Goal: Information Seeking & Learning: Understand process/instructions

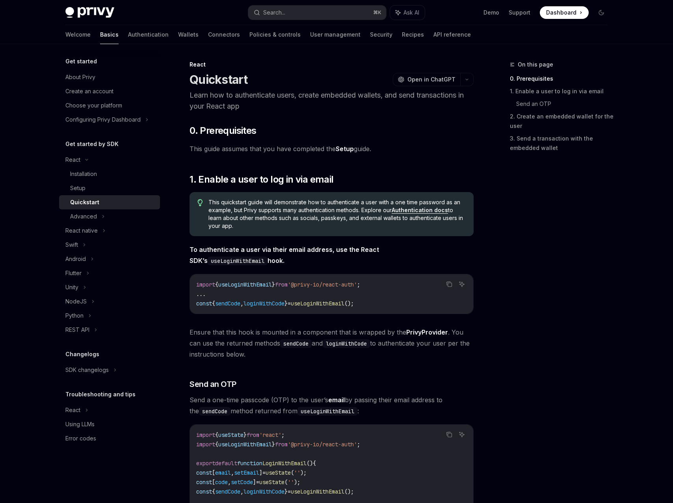
click at [349, 149] on link "Setup" at bounding box center [345, 149] width 18 height 8
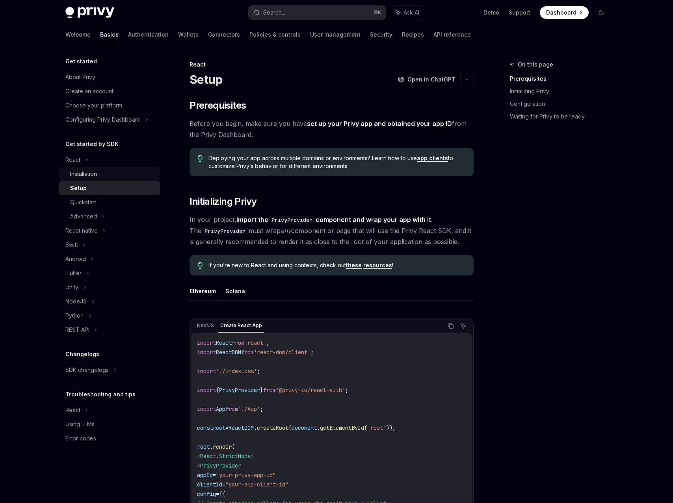
click at [95, 175] on div "Installation" at bounding box center [83, 173] width 27 height 9
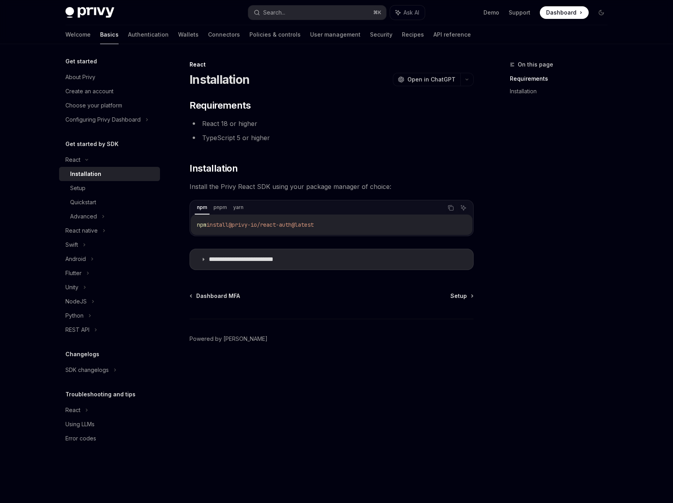
drag, startPoint x: 357, startPoint y: 223, endPoint x: 195, endPoint y: 224, distance: 161.9
click at [195, 224] on div "npm install @privy-io/react-auth@latest" at bounding box center [332, 225] width 282 height 20
copy span "npm install @privy-io/react-auth@latest"
click at [110, 191] on div "Setup" at bounding box center [112, 188] width 85 height 9
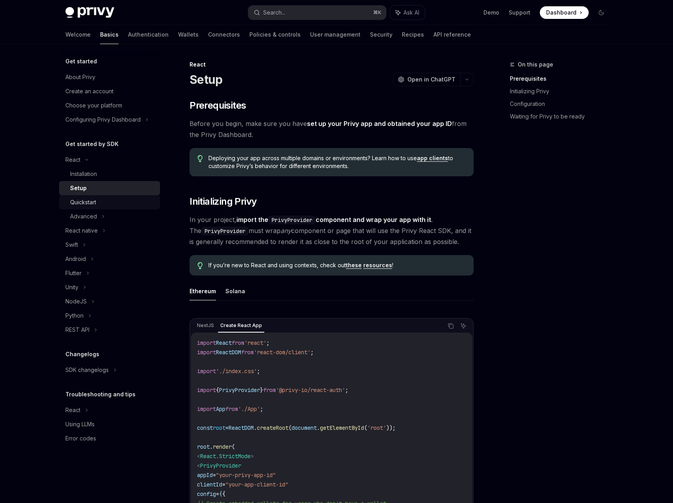
click at [110, 199] on div "Quickstart" at bounding box center [112, 202] width 85 height 9
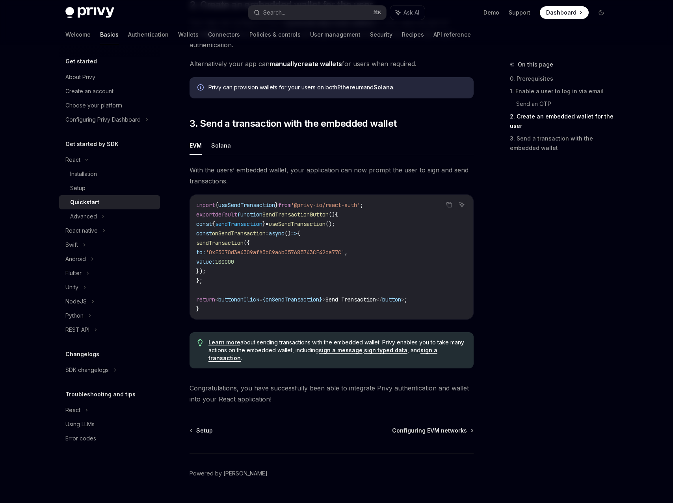
scroll to position [622, 0]
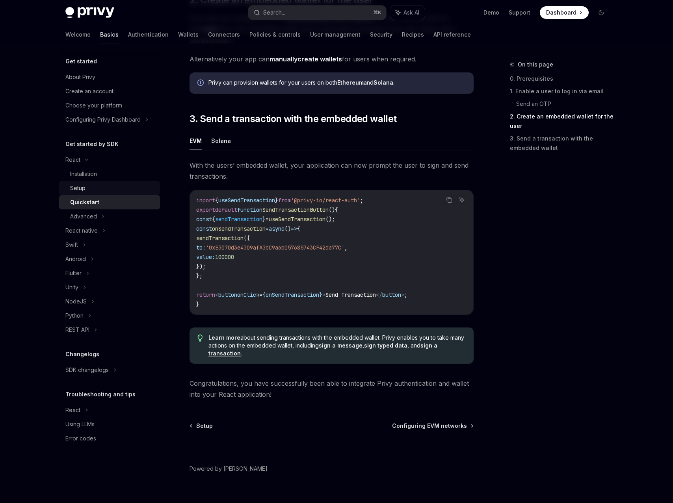
click at [116, 189] on div "Setup" at bounding box center [112, 188] width 85 height 9
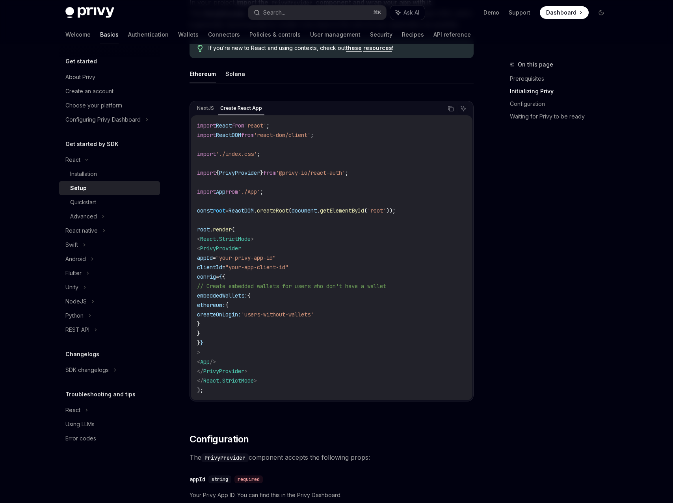
scroll to position [214, 0]
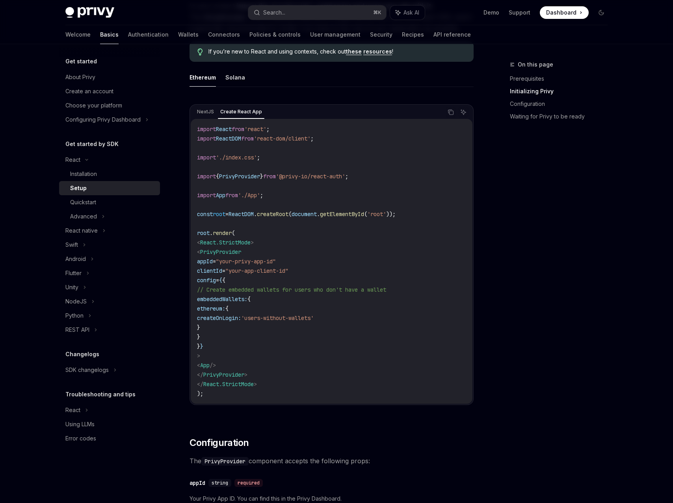
drag, startPoint x: 249, startPoint y: 359, endPoint x: 281, endPoint y: 240, distance: 123.1
click at [281, 240] on code "import React from 'react' ; import ReactDOM from 'react-dom/client' ; import '.…" at bounding box center [331, 261] width 269 height 274
copy code "< PrivyProvider appId = "your-privy-app-id" clientId = "your-app-client-id" con…"
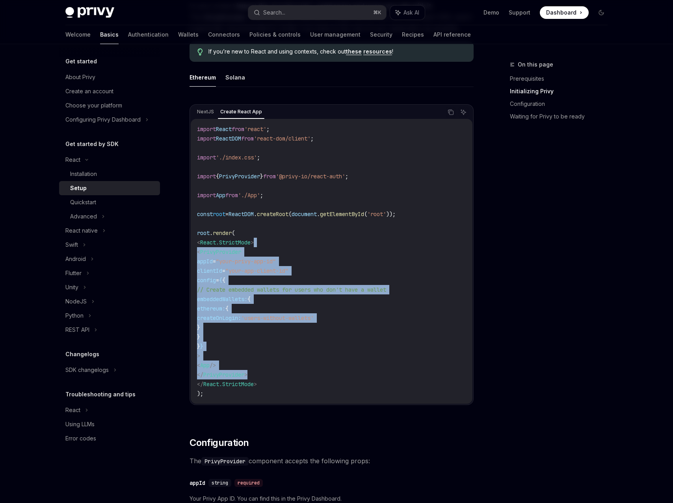
drag, startPoint x: 272, startPoint y: 374, endPoint x: 284, endPoint y: 245, distance: 129.7
click at [284, 245] on code "import React from 'react' ; import ReactDOM from 'react-dom/client' ; import '.…" at bounding box center [331, 261] width 269 height 274
copy code "< PrivyProvider appId = "your-privy-app-id" clientId = "your-app-client-id" con…"
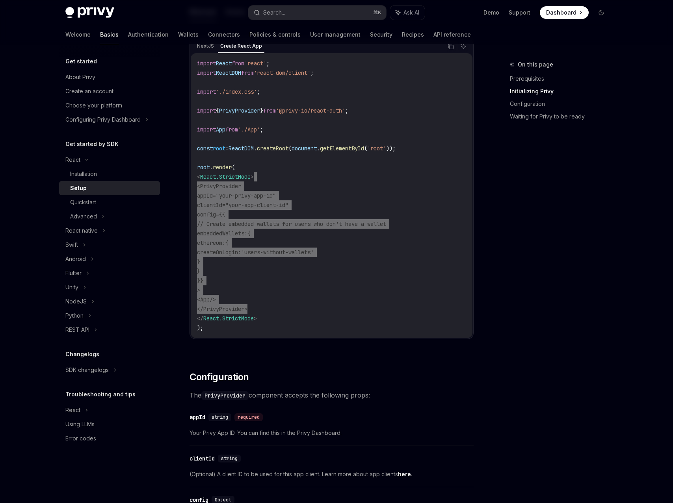
scroll to position [279, 0]
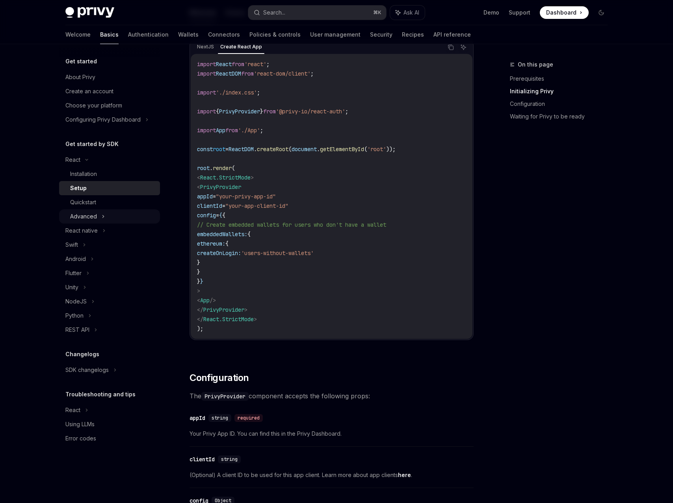
click at [102, 218] on icon at bounding box center [103, 216] width 3 height 9
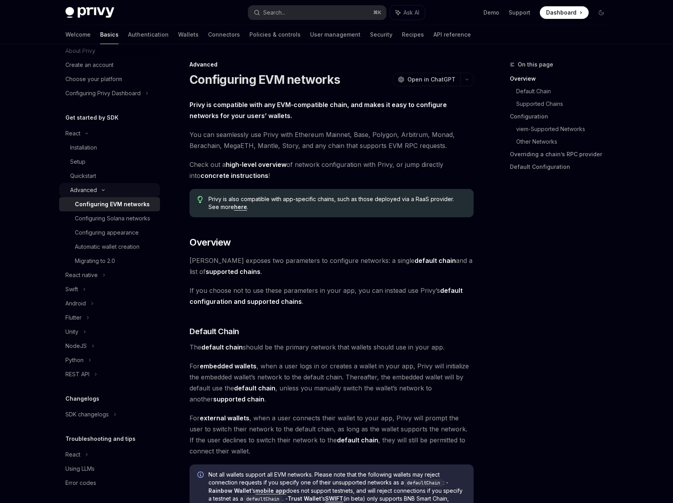
scroll to position [29, 0]
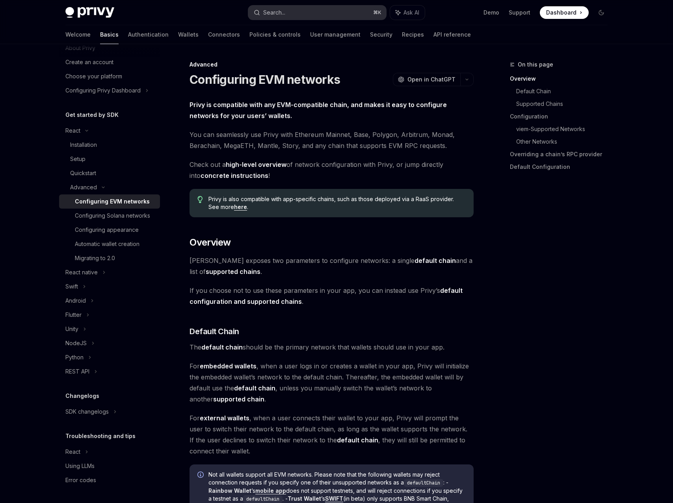
click at [288, 12] on button "Search... ⌘ K" at bounding box center [317, 13] width 138 height 14
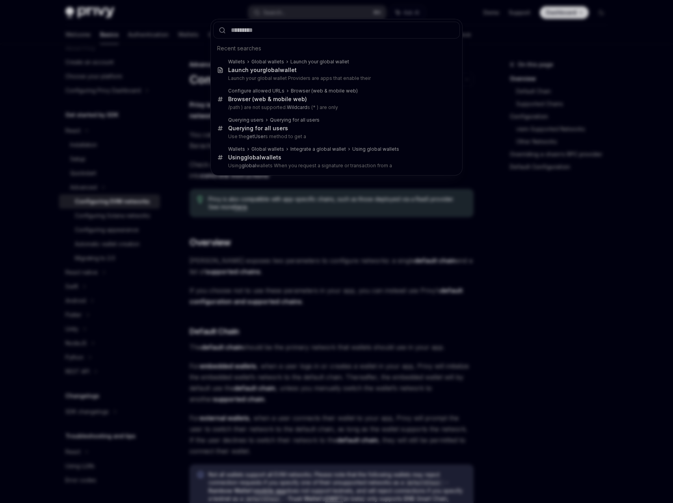
click at [66, 188] on div "Recent searches Wallets Global wallets Launch your global wallet Launch your gl…" at bounding box center [336, 251] width 673 height 503
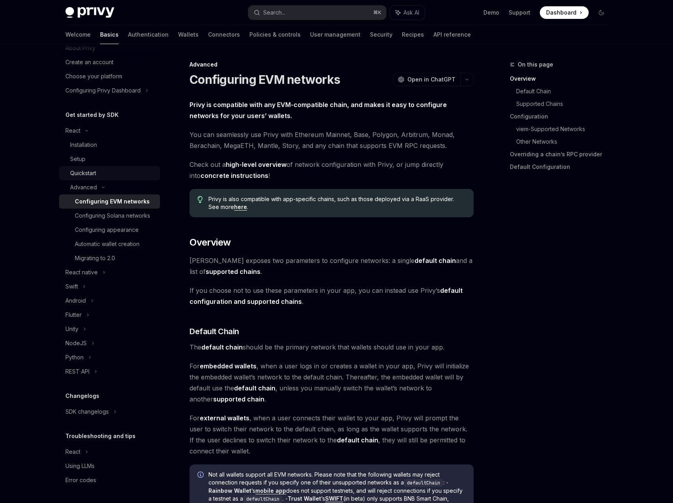
click at [82, 171] on div "Quickstart" at bounding box center [83, 173] width 26 height 9
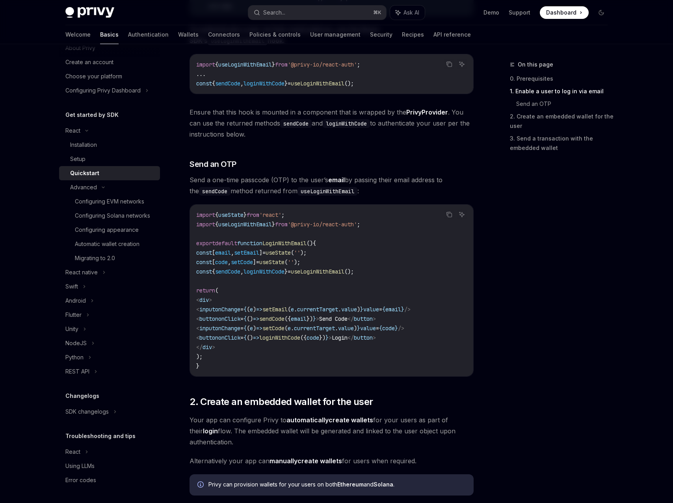
scroll to position [222, 0]
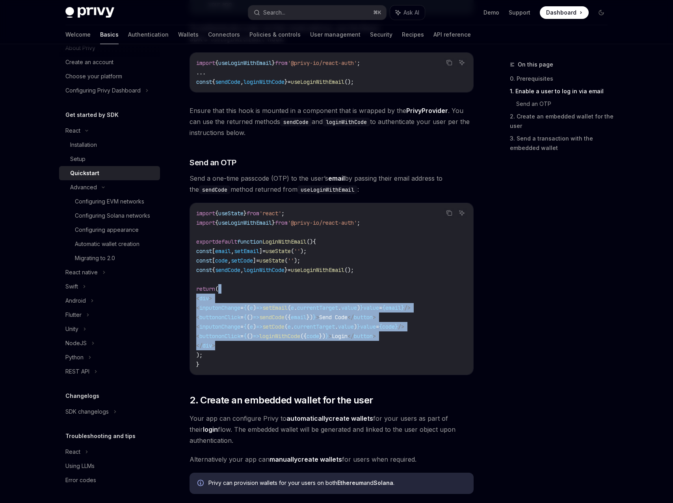
drag, startPoint x: 239, startPoint y: 348, endPoint x: 242, endPoint y: 293, distance: 55.2
click at [242, 293] on code "import { useState } from 'react' ; import { useLoginWithEmail } from '@privy-io…" at bounding box center [331, 289] width 271 height 161
copy code "< div > < input onChange = { ( e ) => setEmail ( e . currentTarget . value ) } …"
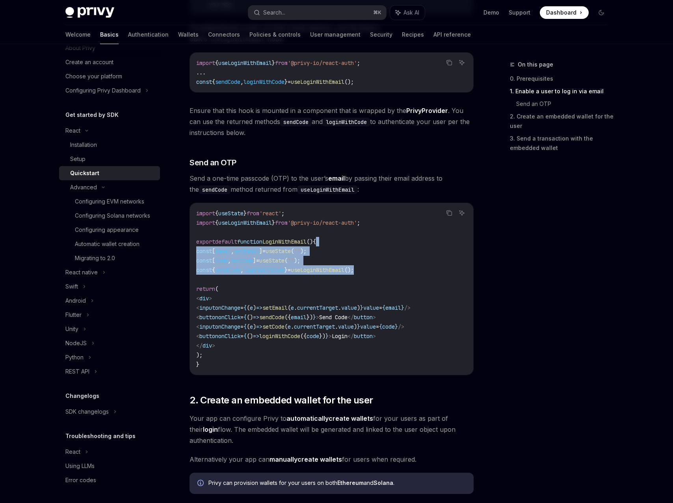
drag, startPoint x: 390, startPoint y: 270, endPoint x: 392, endPoint y: 243, distance: 26.5
click at [392, 243] on code "import { useState } from 'react' ; import { useLoginWithEmail } from '@privy-io…" at bounding box center [331, 289] width 271 height 161
copy code "const [ email , setEmail ] = useState ( '' ); const [ code , setCode ] = useSta…"
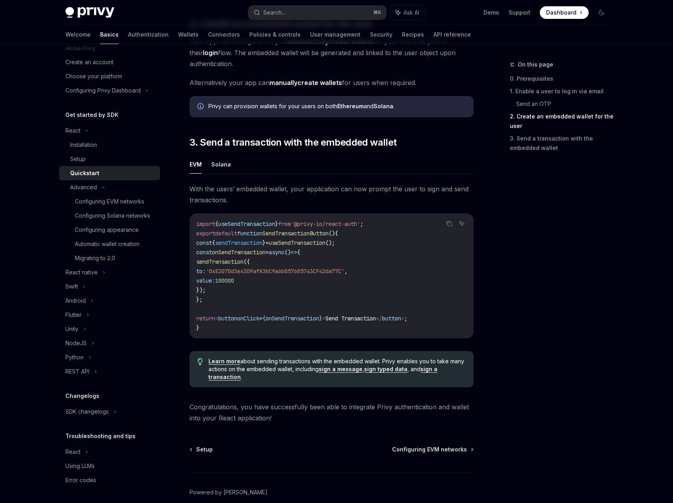
scroll to position [639, 0]
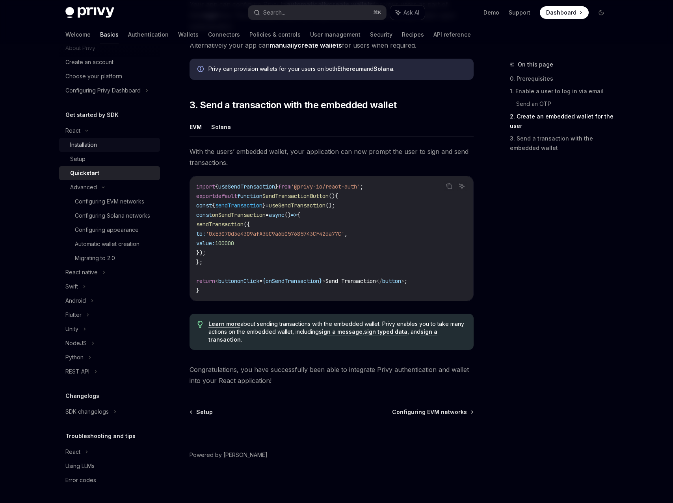
click at [91, 147] on div "Installation" at bounding box center [83, 144] width 27 height 9
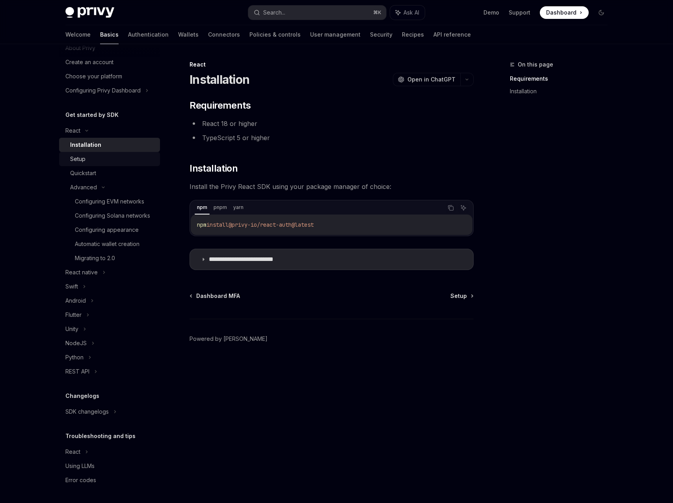
click at [128, 159] on div "Setup" at bounding box center [112, 158] width 85 height 9
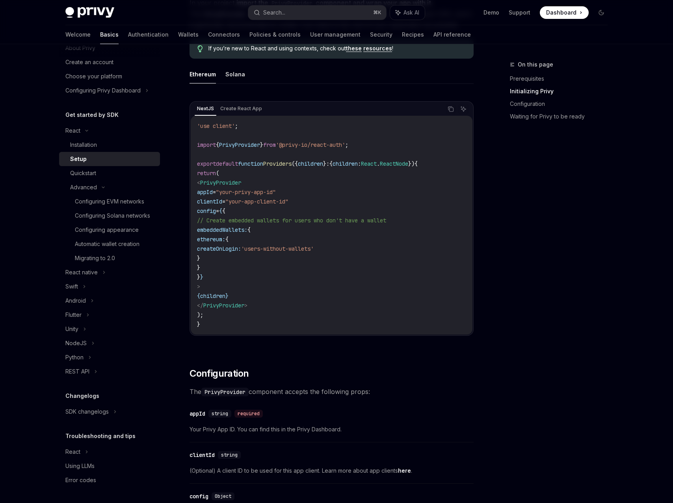
scroll to position [211, 0]
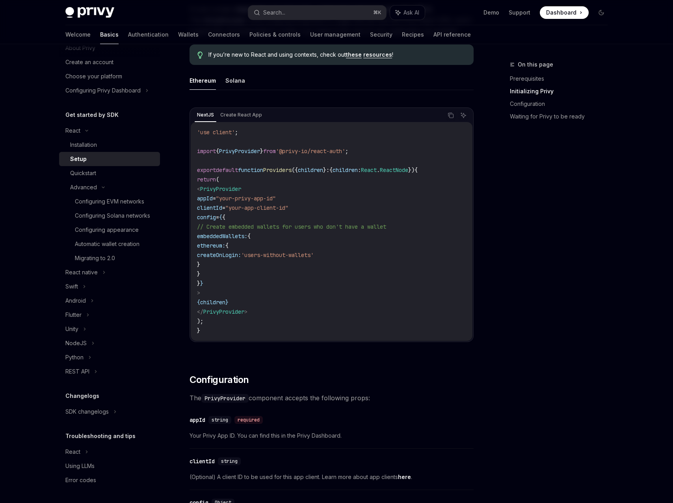
type textarea "*"
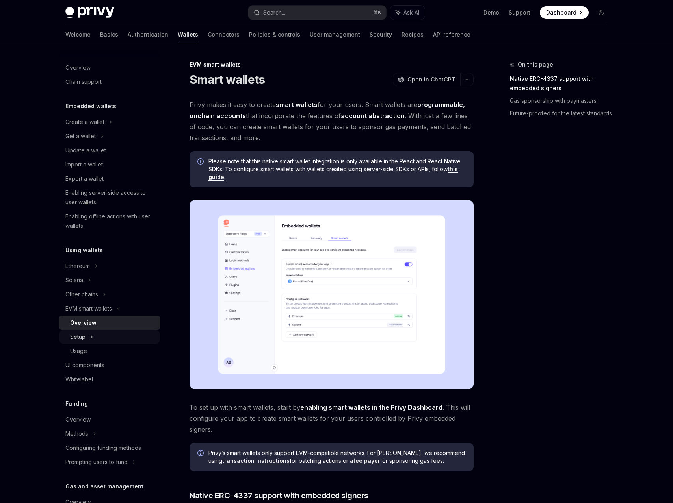
click at [110, 338] on div "Setup" at bounding box center [109, 337] width 101 height 14
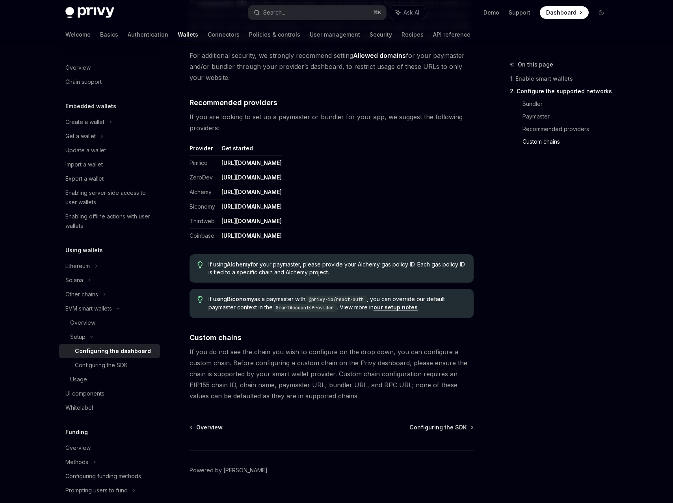
scroll to position [901, 0]
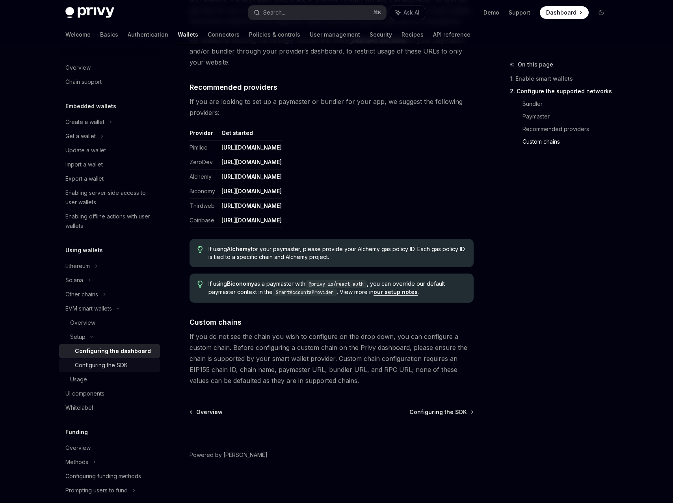
click at [118, 370] on div "Configuring the SDK" at bounding box center [101, 365] width 53 height 9
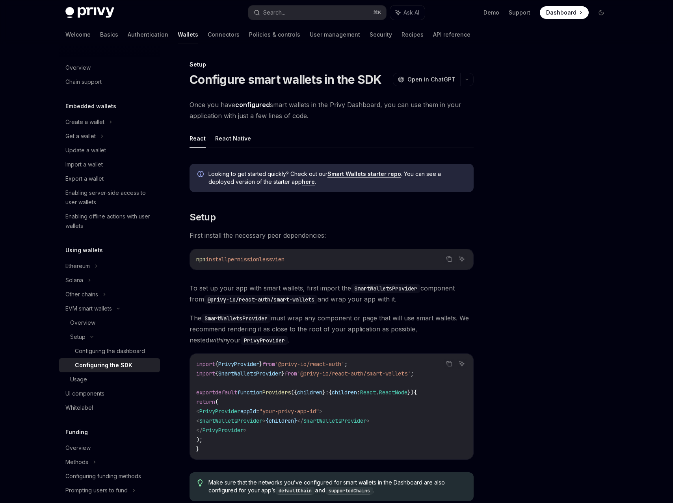
drag, startPoint x: 318, startPoint y: 259, endPoint x: 180, endPoint y: 259, distance: 138.3
copy span "npm install permissionless viem"
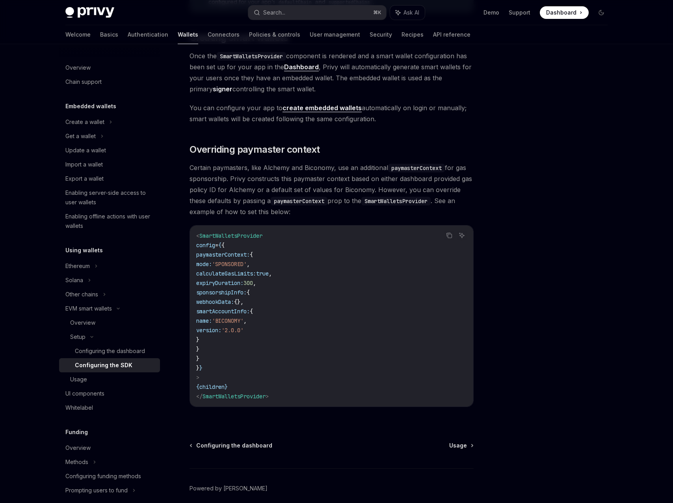
scroll to position [522, 0]
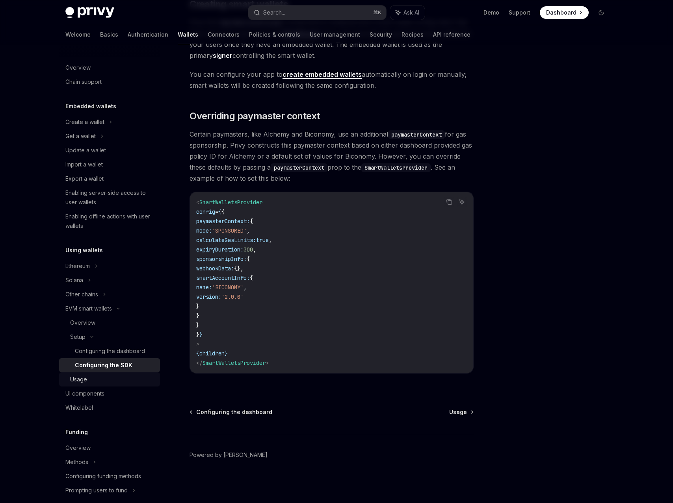
click at [76, 381] on div "Usage" at bounding box center [78, 379] width 17 height 9
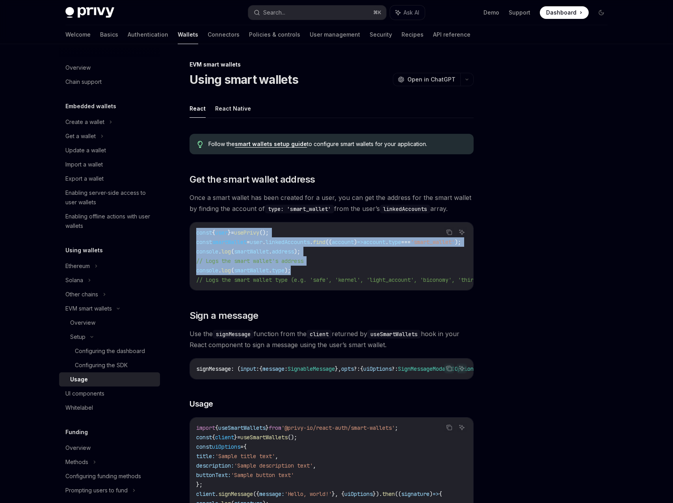
drag, startPoint x: 310, startPoint y: 273, endPoint x: 189, endPoint y: 231, distance: 127.5
click at [190, 231] on div "const { user } = usePrivy (); const smartWallet = user . linkedAccounts . find …" at bounding box center [331, 257] width 283 height 68
copy code "const { user } = usePrivy (); const smartWallet = user . linkedAccounts . find …"
click at [97, 349] on div "Configuring the dashboard" at bounding box center [110, 351] width 70 height 9
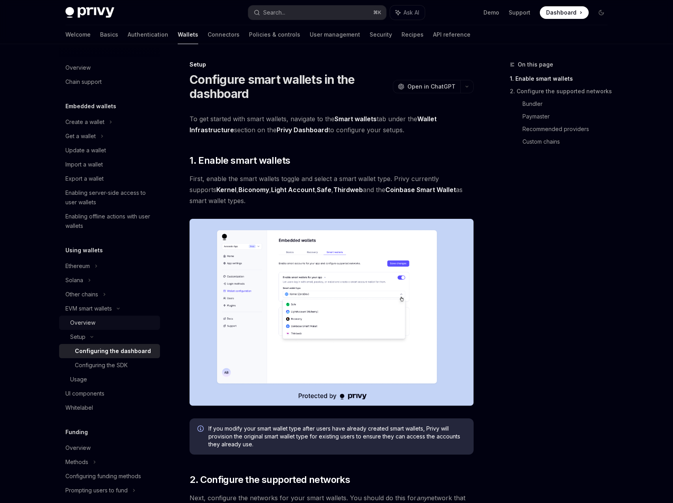
click at [94, 324] on div "Overview" at bounding box center [82, 322] width 25 height 9
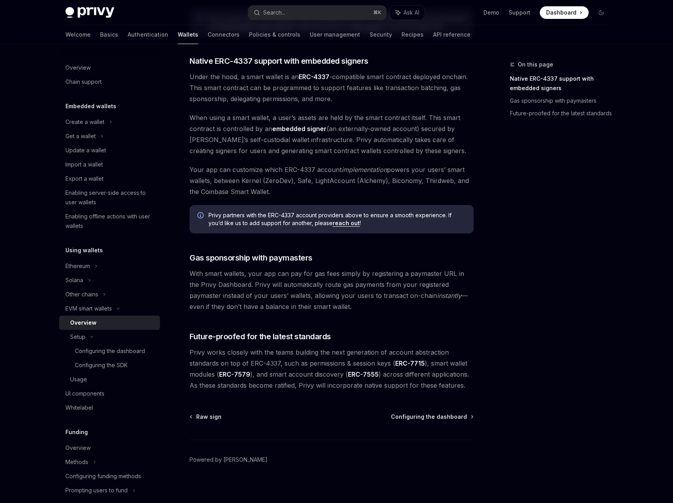
scroll to position [440, 0]
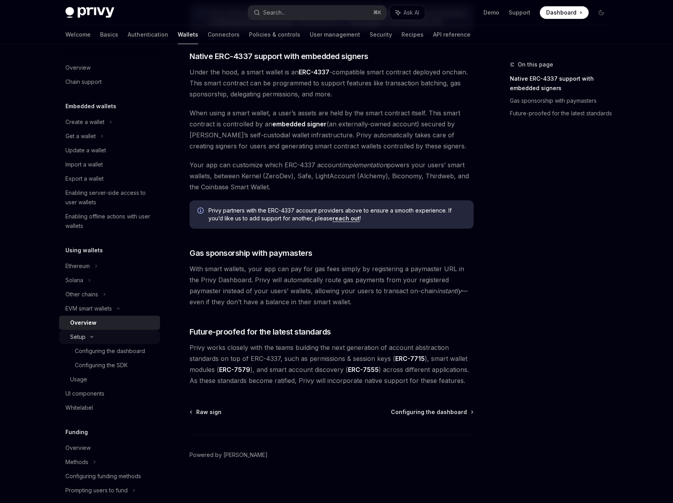
click at [84, 339] on div "Setup" at bounding box center [77, 337] width 15 height 9
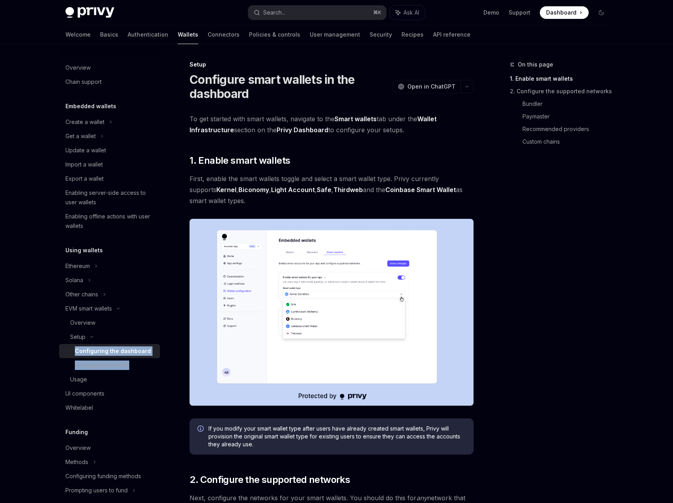
click at [89, 349] on div "Configuring the dashboard" at bounding box center [113, 351] width 76 height 9
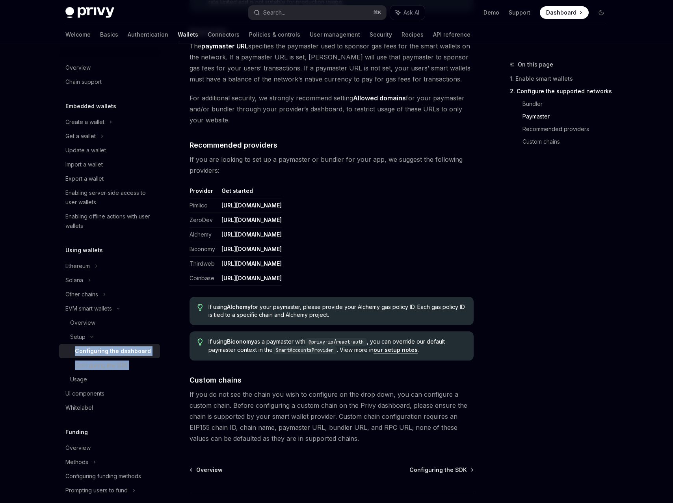
scroll to position [901, 0]
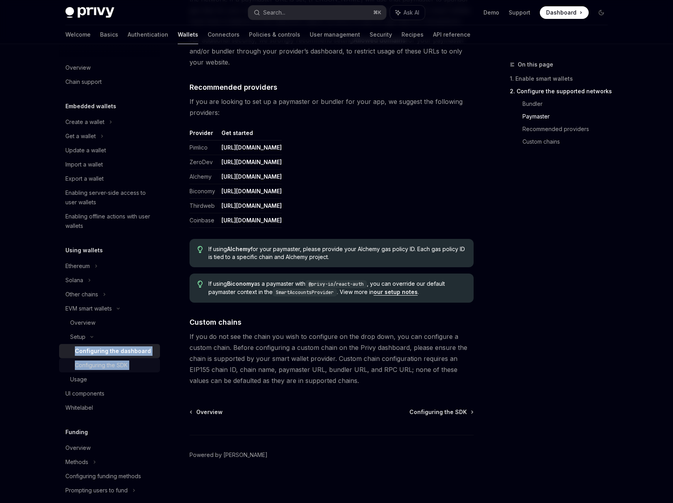
click at [140, 369] on div "Configuring the SDK" at bounding box center [115, 365] width 80 height 9
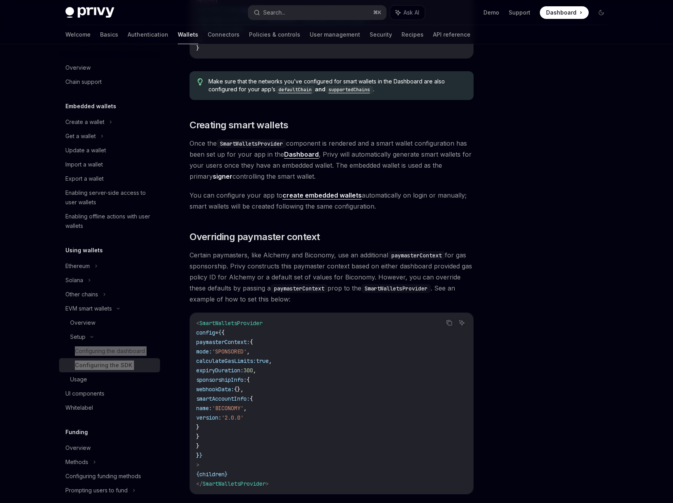
scroll to position [402, 0]
click at [408, 220] on div "Looking to get started quickly? Check out our Smart Wallets starter repo . You …" at bounding box center [331, 131] width 284 height 751
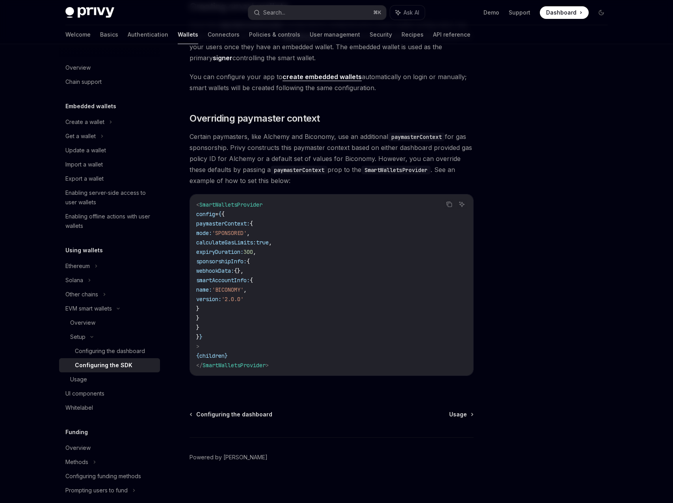
scroll to position [522, 0]
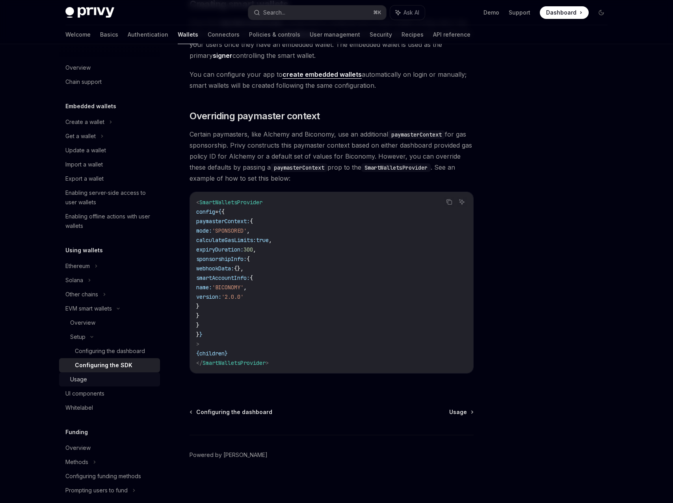
click at [117, 381] on div "Usage" at bounding box center [112, 379] width 85 height 9
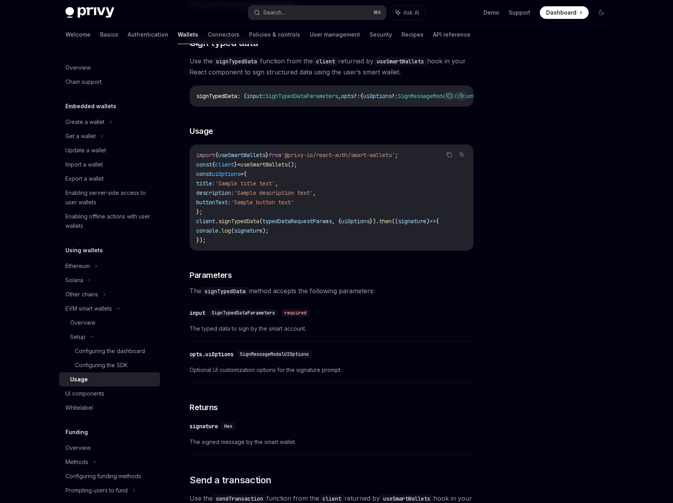
scroll to position [702, 0]
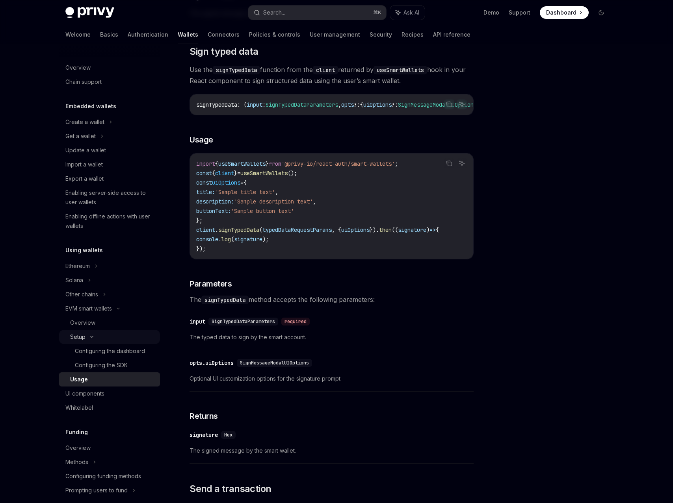
click at [87, 336] on icon at bounding box center [91, 337] width 9 height 3
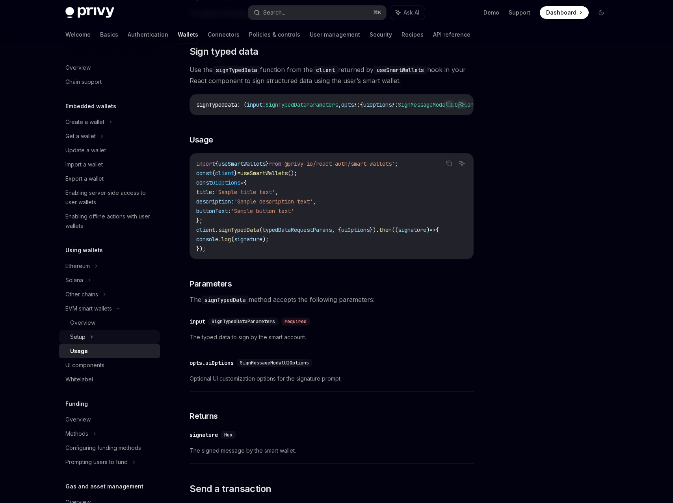
click at [87, 336] on div "Setup" at bounding box center [109, 337] width 101 height 14
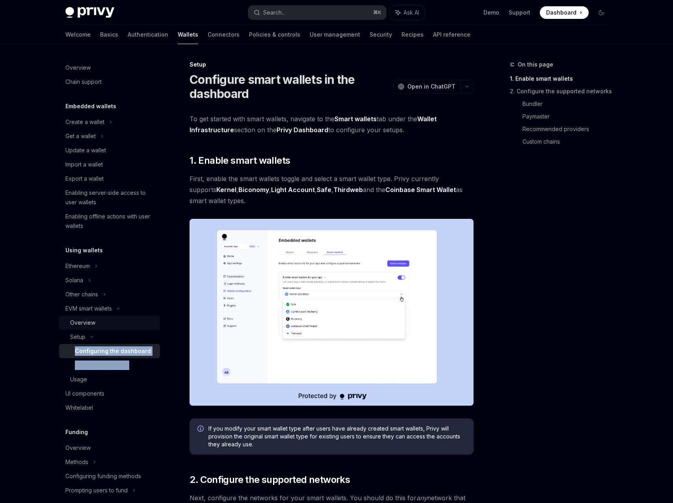
click at [93, 321] on div "Overview" at bounding box center [82, 322] width 25 height 9
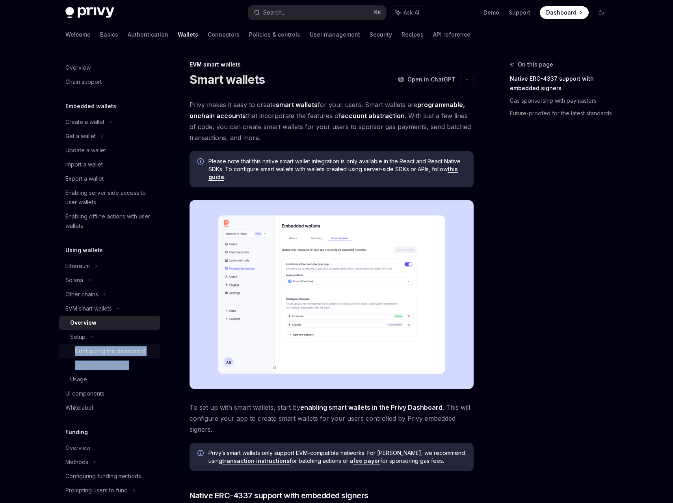
click at [109, 350] on div "Configuring the dashboard" at bounding box center [110, 351] width 70 height 9
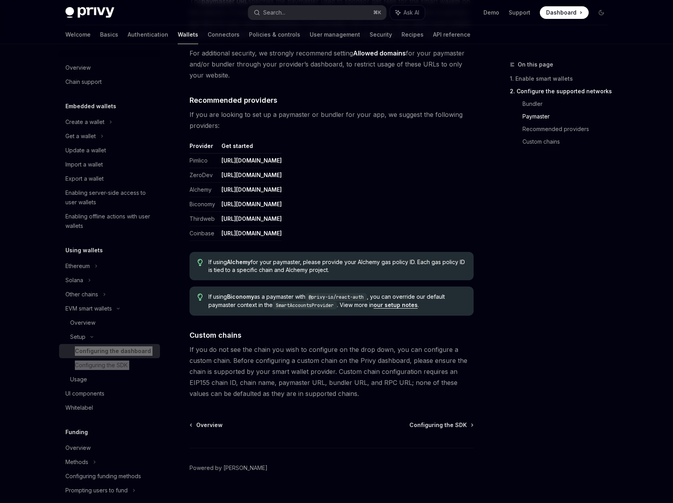
scroll to position [901, 0]
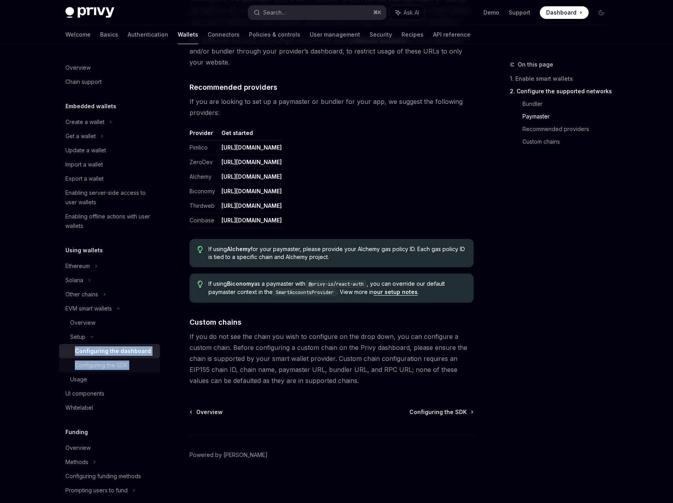
click at [128, 368] on div "Configuring the SDK" at bounding box center [115, 365] width 80 height 9
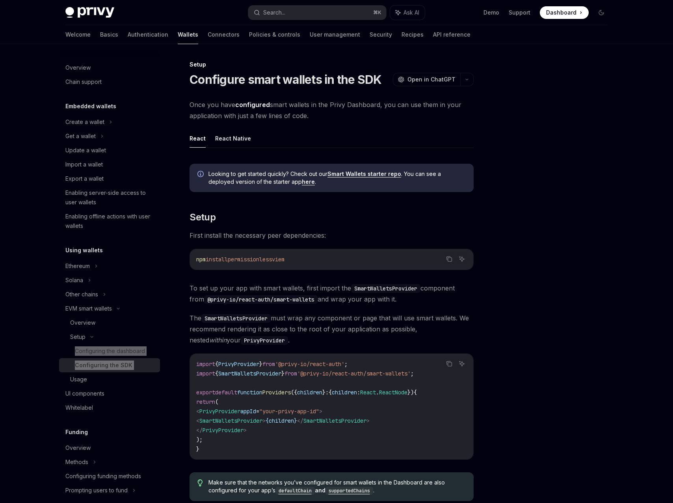
type textarea "*"
